Goal: Check status: Check status

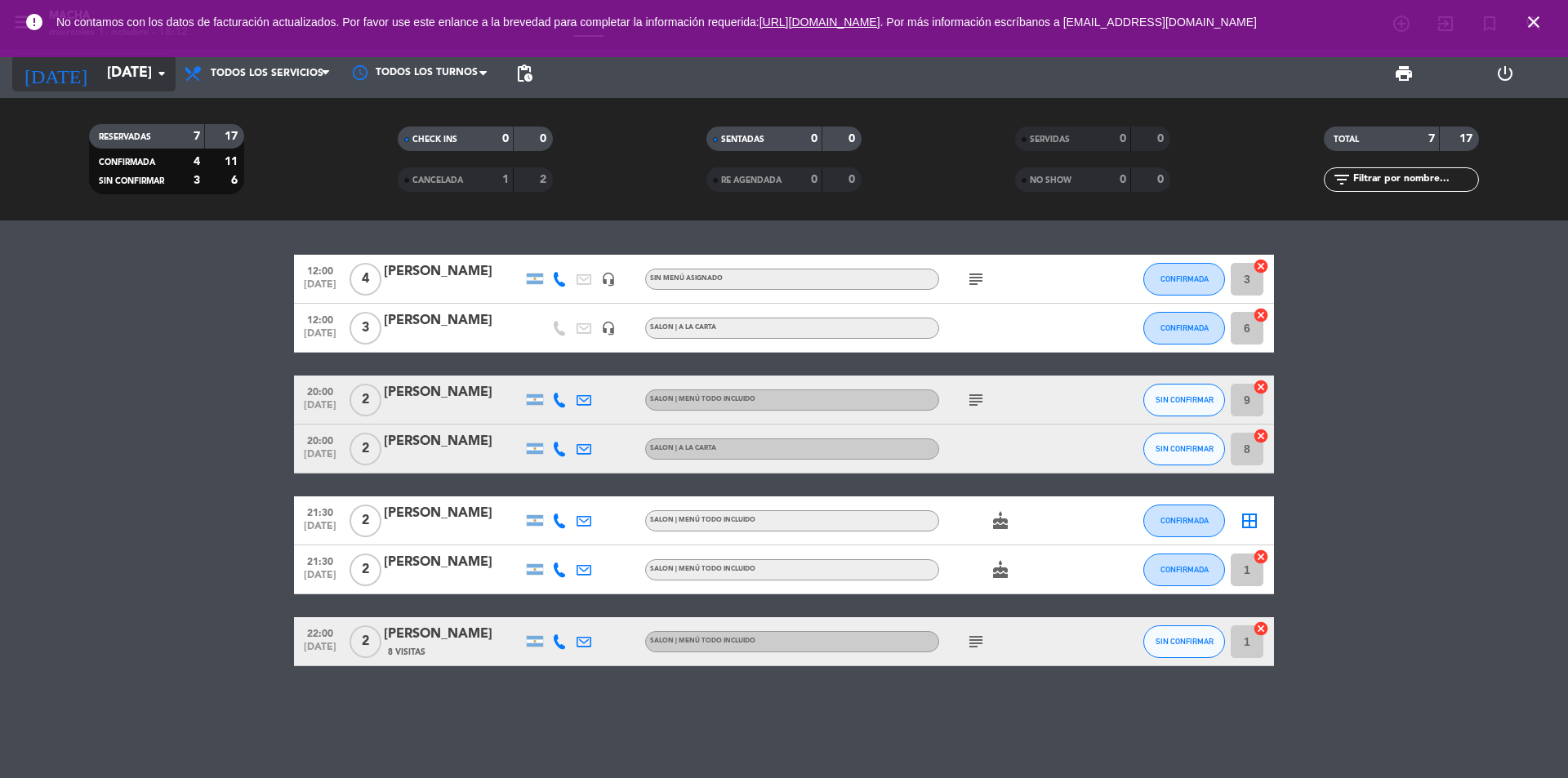
click at [149, 75] on input "[DATE]" at bounding box center [193, 73] width 190 height 33
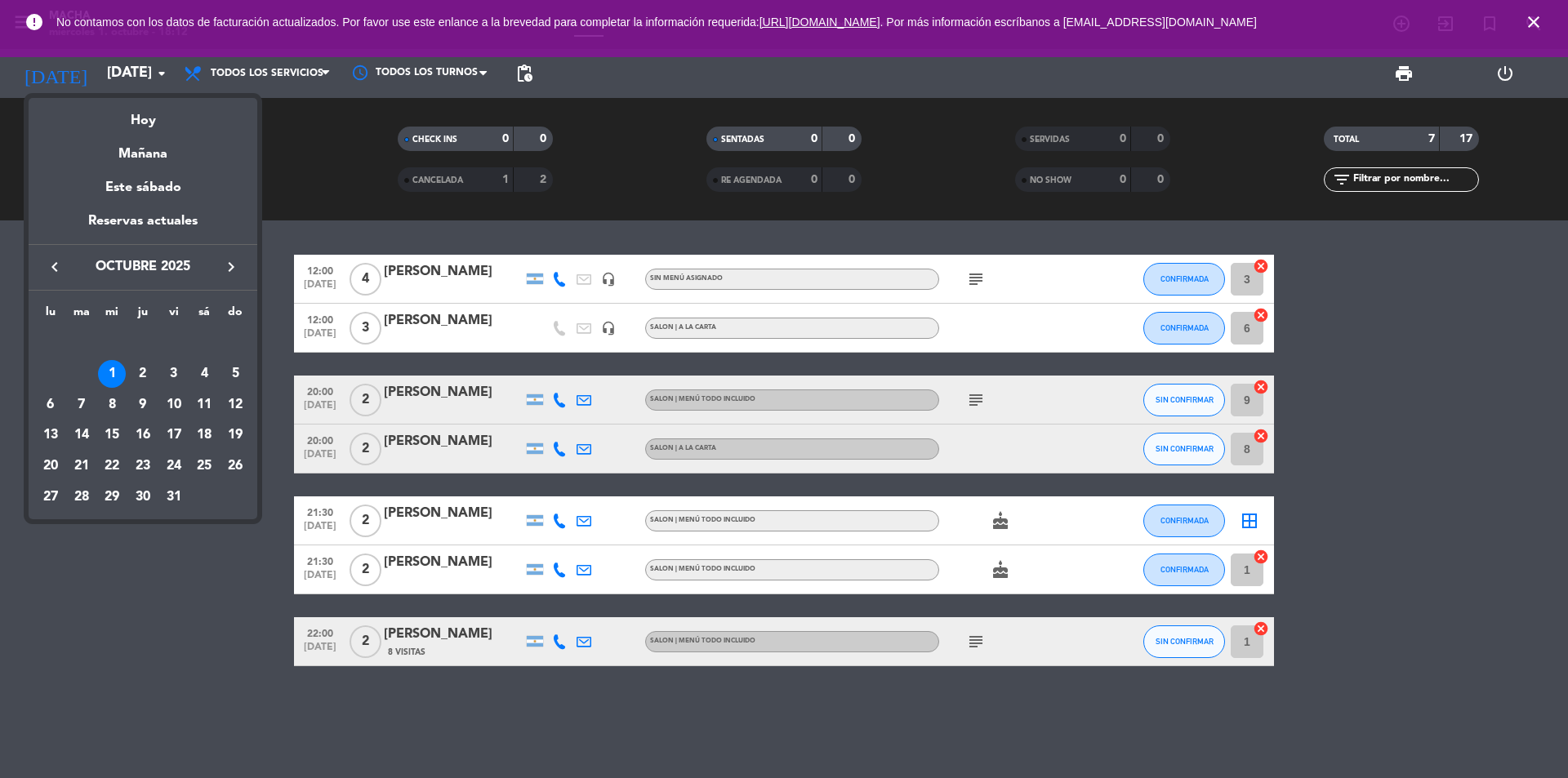
click at [278, 69] on div at bounding box center [784, 389] width 1568 height 778
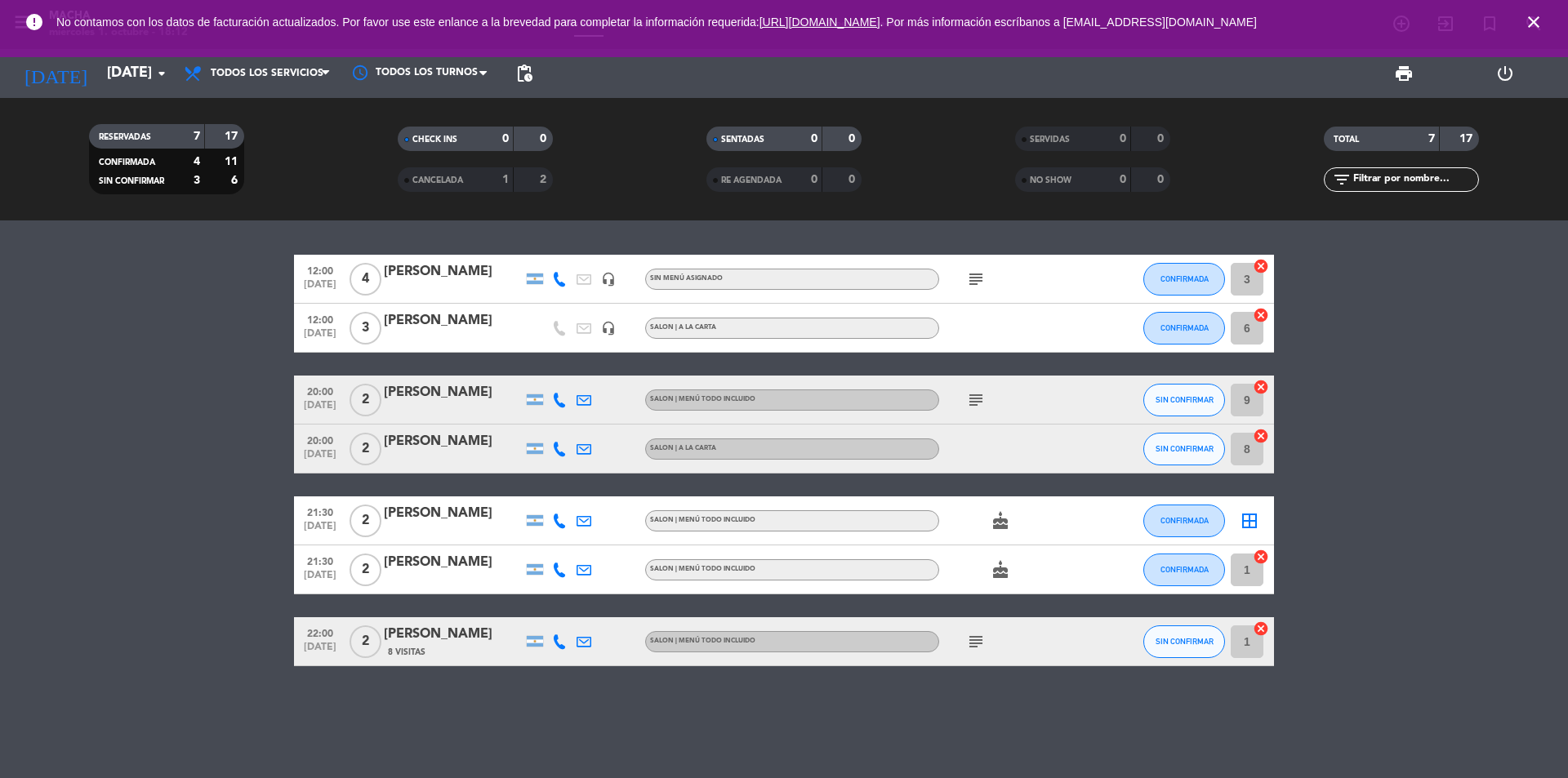
click at [278, 69] on span "Todos los servicios" at bounding box center [266, 73] width 113 height 12
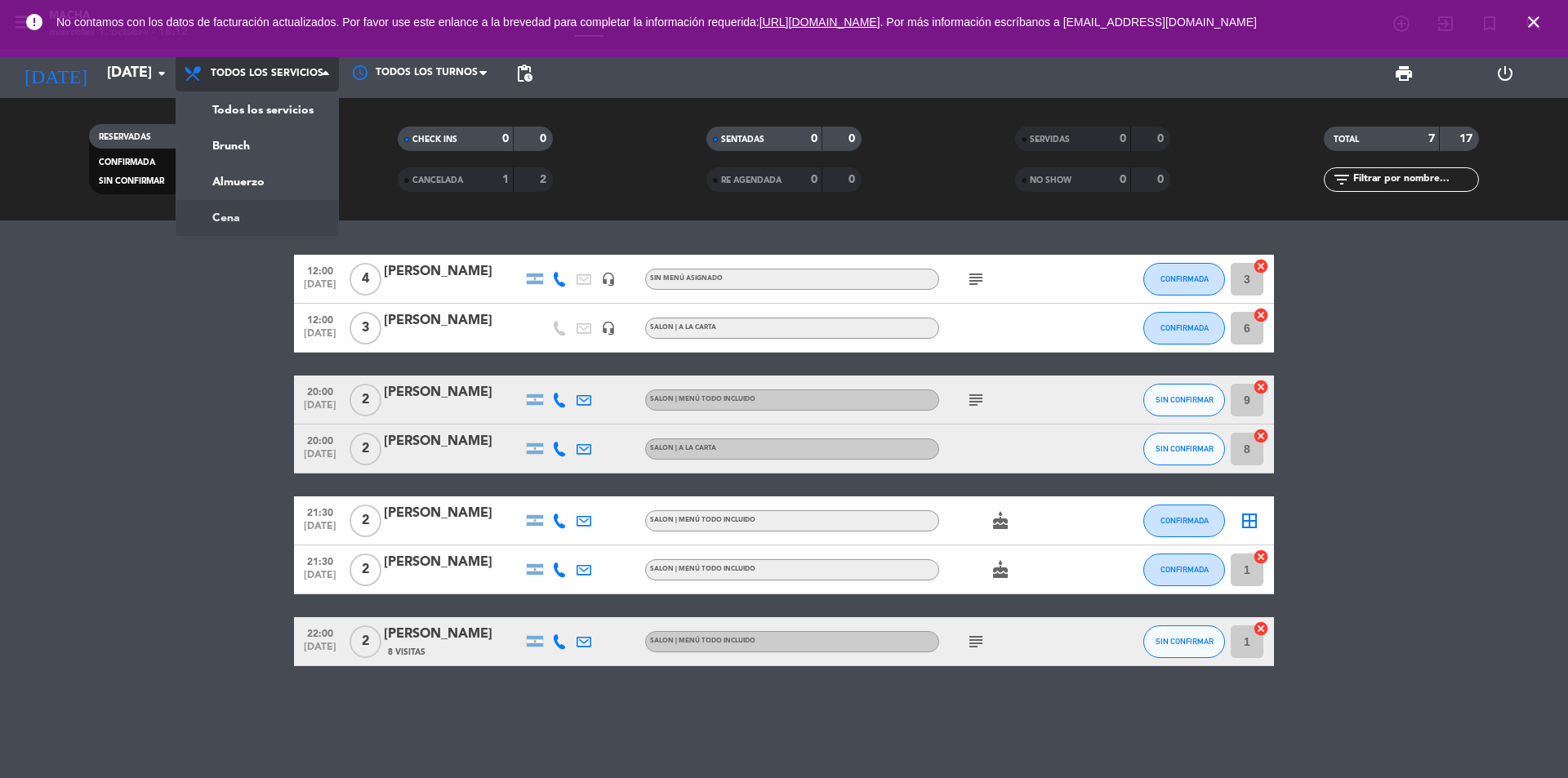
click at [241, 213] on div "menu Macha [DATE] 1. octubre - 18:12 Mis reservas Mapa de mesas Disponibilidad …" at bounding box center [784, 110] width 1568 height 220
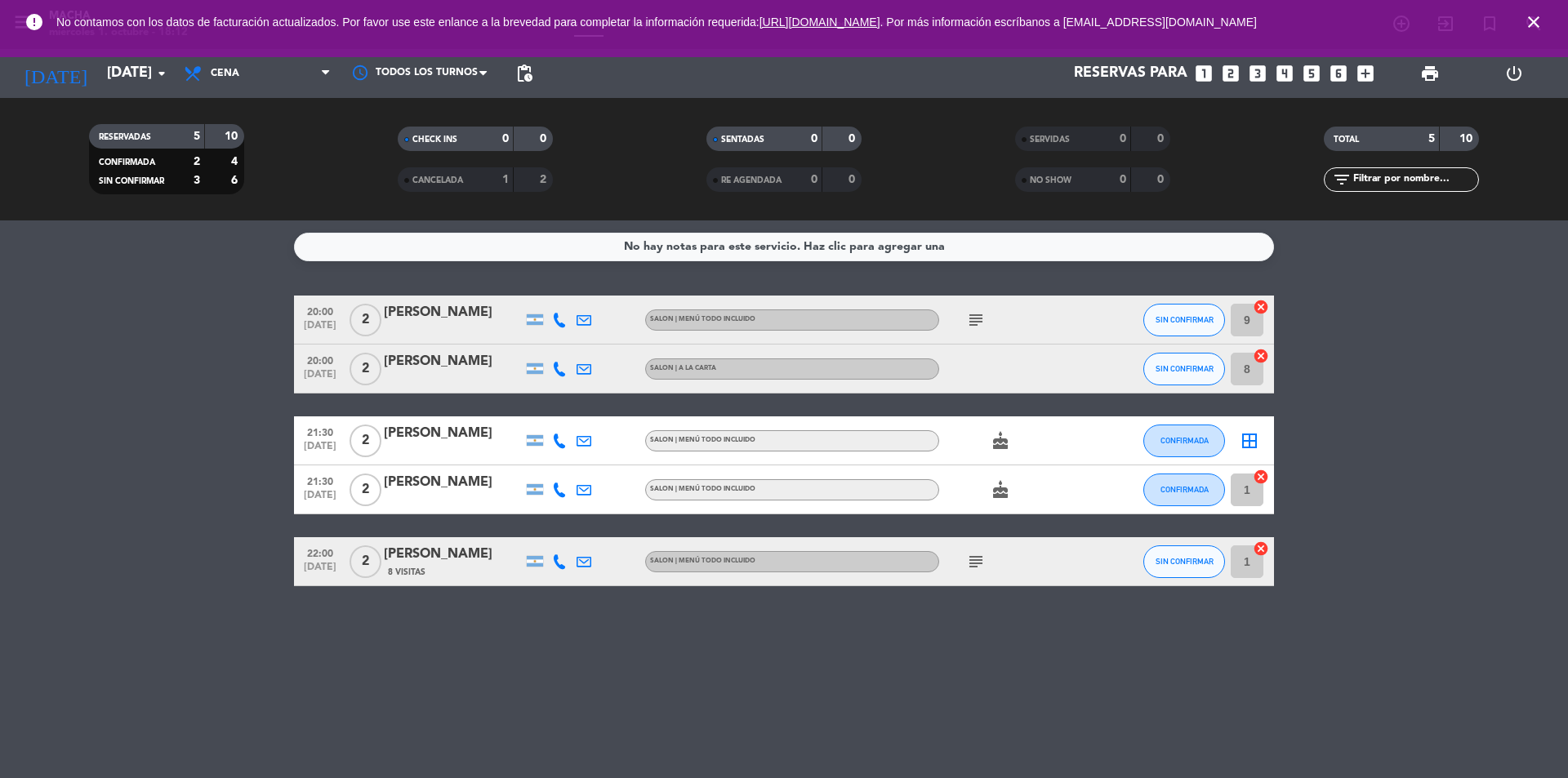
click at [975, 321] on icon "subject" at bounding box center [975, 320] width 19 height 19
click at [975, 560] on icon "subject" at bounding box center [975, 562] width 19 height 19
click at [446, 630] on div "No hay notas para este servicio. Haz clic para agregar una 20:00 [DATE] 2 [PERS…" at bounding box center [784, 499] width 1568 height 558
click at [145, 316] on bookings-row "20:00 [DATE] 2 [PERSON_NAME] SALON | MENÚ TODO INCLUIDO subject SIN CONFIRMAR 9…" at bounding box center [784, 440] width 1568 height 290
